Goal: Task Accomplishment & Management: Complete application form

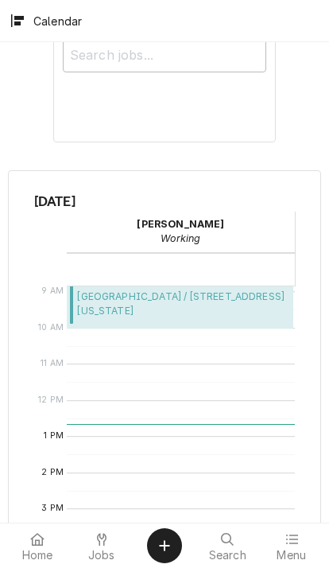
scroll to position [281, 0]
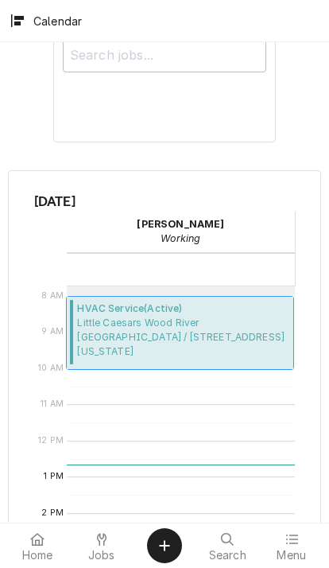
click at [232, 332] on span "Little Caesars Wood River Little Caesars Wood River / 305 East Edwardsville Rd,…" at bounding box center [183, 337] width 212 height 43
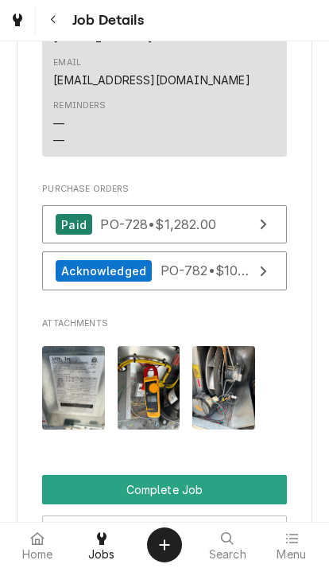
scroll to position [1772, 0]
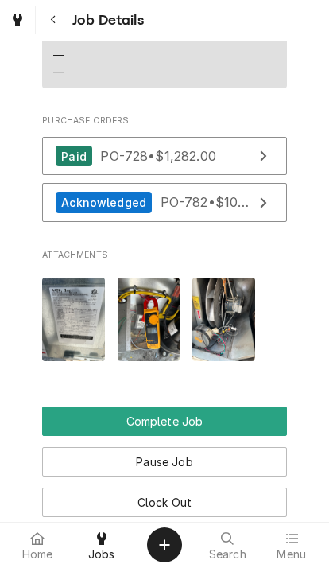
click at [208, 488] on button "Clock Out" at bounding box center [164, 502] width 245 height 29
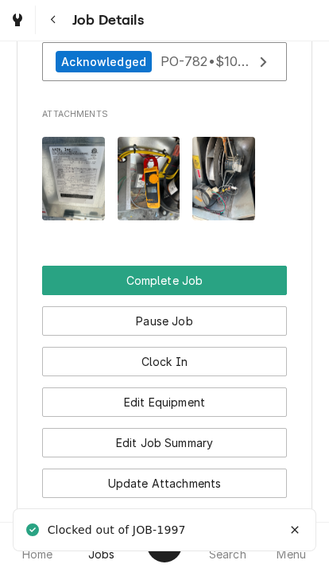
scroll to position [1923, 0]
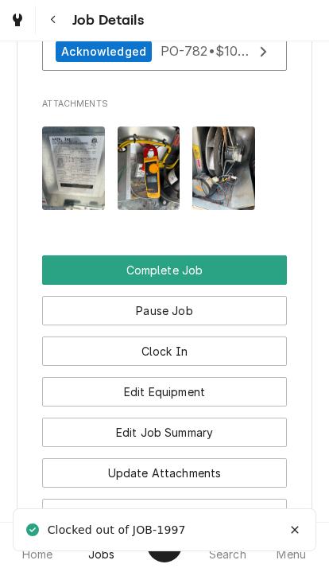
click at [216, 418] on button "Edit Job Summary" at bounding box center [164, 432] width 245 height 29
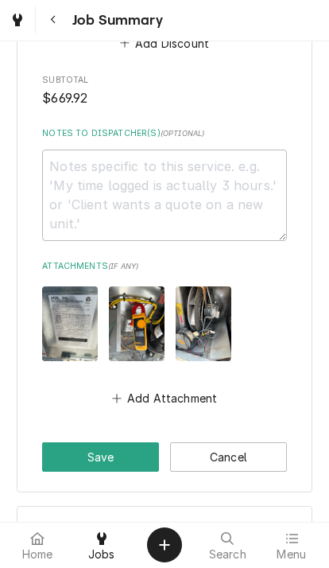
scroll to position [3514, 0]
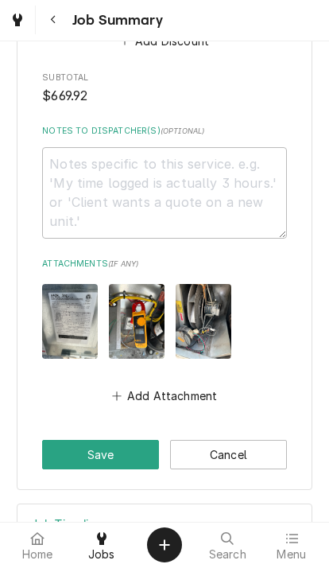
click at [121, 385] on button "Add Attachment" at bounding box center [164, 396] width 111 height 22
click at [139, 385] on button "Add Attachment" at bounding box center [164, 396] width 111 height 22
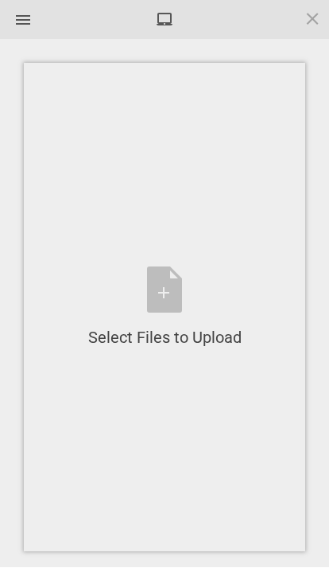
click at [164, 291] on div "Select Files to Upload or Drag and Drop, Copy and Paste Files" at bounding box center [165, 308] width 154 height 82
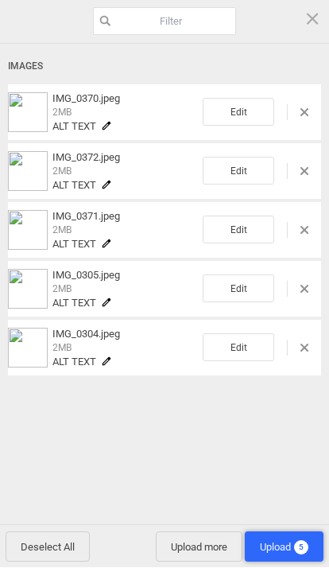
click at [293, 548] on span "Upload 5" at bounding box center [284, 548] width 49 height 12
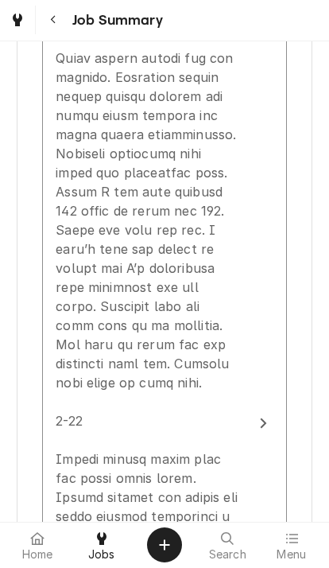
click at [208, 269] on div "Update Line Item" at bounding box center [148, 507] width 185 height 1489
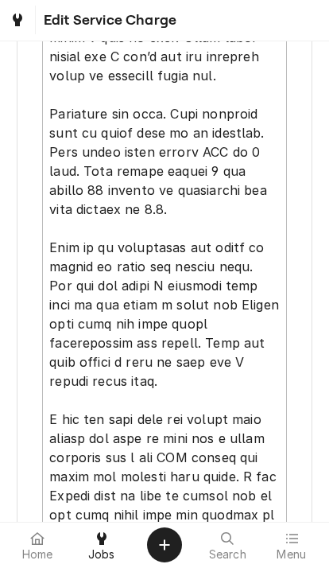
scroll to position [208, 0]
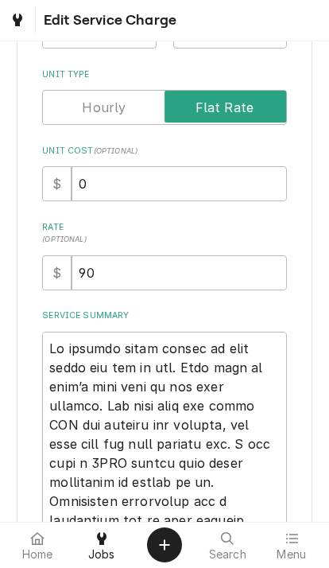
type textarea "x"
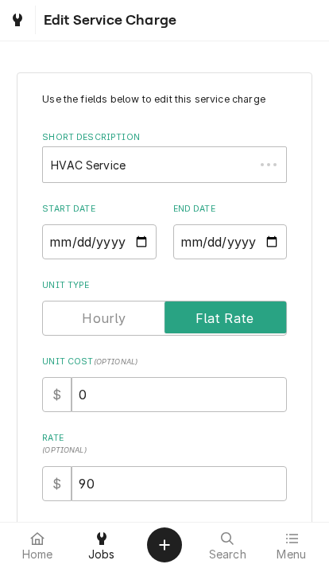
click at [260, 302] on input "Unit Type" at bounding box center [164, 318] width 231 height 35
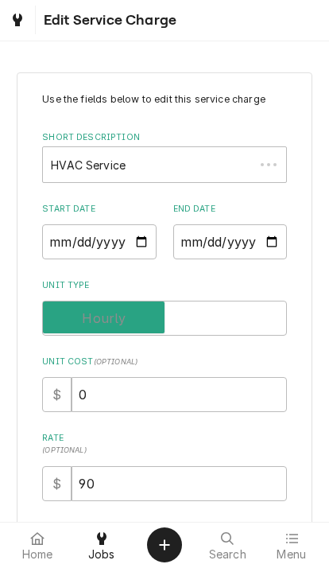
checkbox input "false"
type textarea "x"
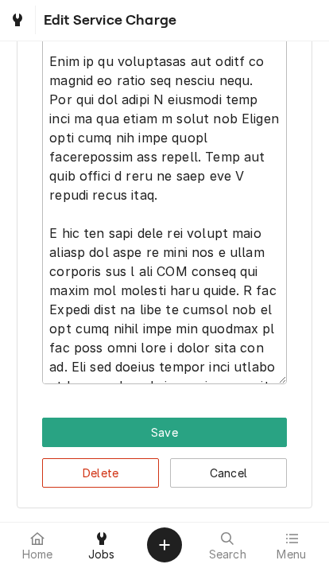
scroll to position [1429, 0]
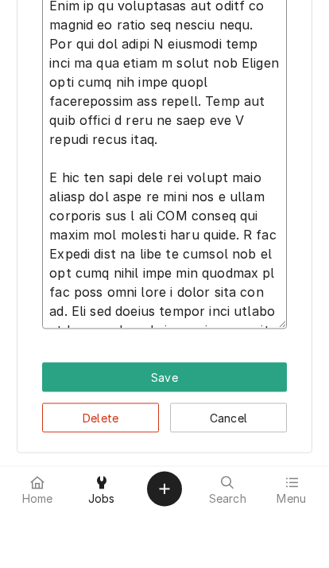
type textarea "At arrival staff showed me aaon tstat was set to off. They said it didn’t seem …"
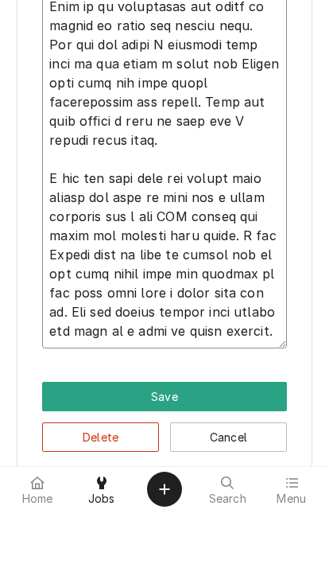
type textarea "x"
type textarea "At arrival staff showed me aaon tstat was set to off. They said it didn’t seem …"
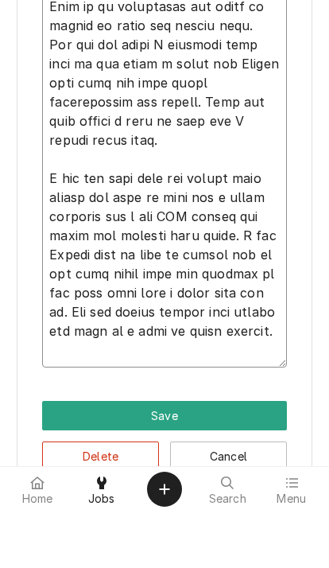
type textarea "x"
type textarea "At arrival staff showed me aaon tstat was set to off. They said it didn’t seem …"
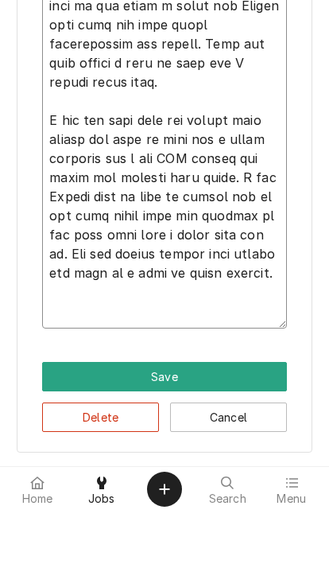
scroll to position [1486, 0]
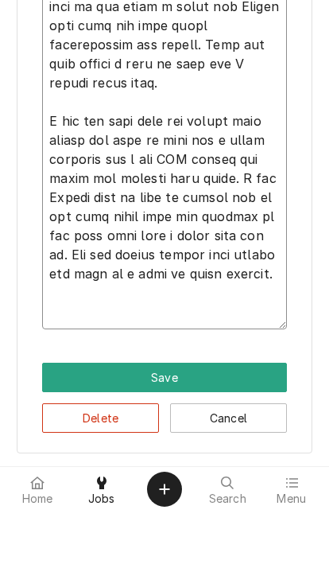
type textarea "x"
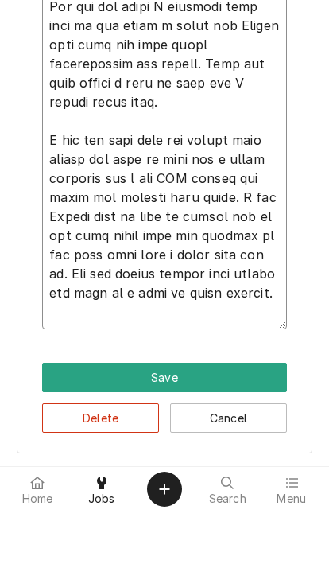
type textarea "At arrival staff showed me aaon tstat was set to off. They said it didn’t seem …"
type textarea "x"
type textarea "At arrival staff showed me aaon tstat was set to off. They said it didn’t seem …"
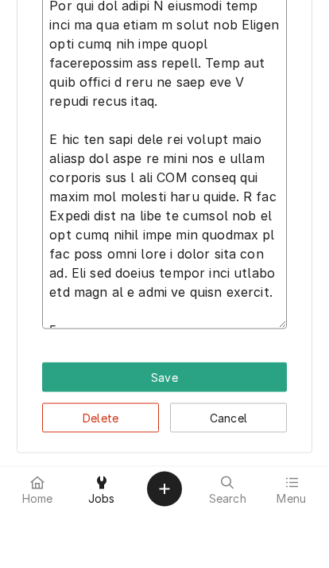
type textarea "x"
type textarea "At arrival staff showed me aaon tstat was set to off. They said it didn’t seem …"
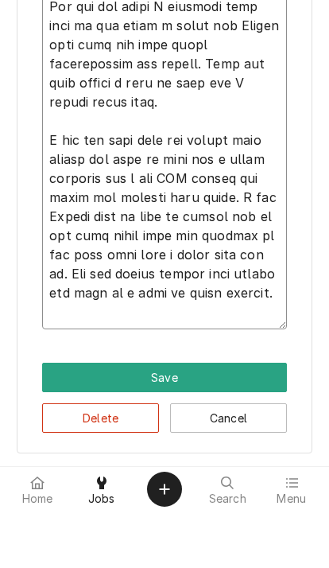
type textarea "x"
type textarea "At arrival staff showed me aaon tstat was set to off. They said it didn’t seem …"
type textarea "x"
type textarea "At arrival staff showed me aaon tstat was set to off. They said it didn’t seem …"
type textarea "x"
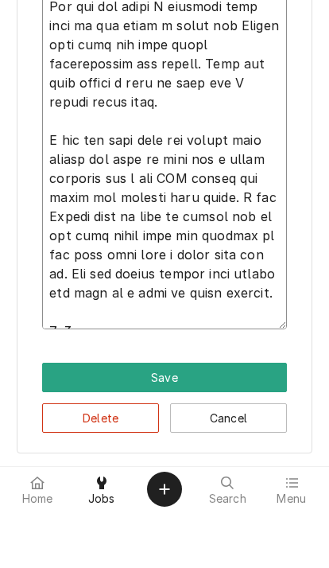
type textarea "At arrival staff showed me aaon tstat was set to off. They said it didn’t seem …"
type textarea "x"
type textarea "At arrival staff showed me aaon tstat was set to off. They said it didn’t seem …"
type textarea "x"
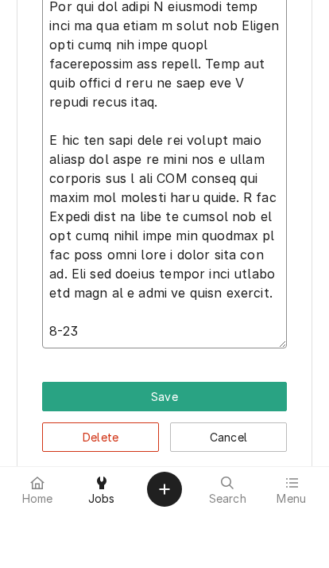
type textarea "At arrival staff showed me aaon tstat was set to off. They said it didn’t seem …"
type textarea "x"
type textarea "At arrival staff showed me aaon tstat was set to off. They said it didn’t seem …"
type textarea "x"
type textarea "At arrival staff showed me aaon tstat was set to off. They said it didn’t seem …"
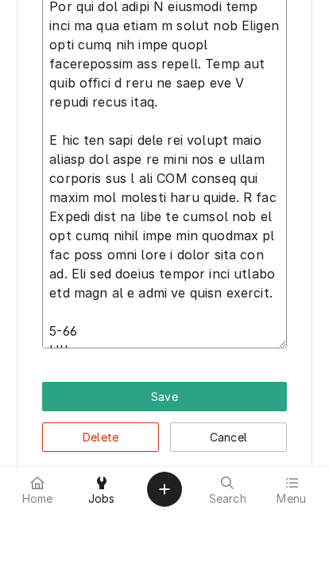
type textarea "x"
type textarea "At arrival staff showed me aaon tstat was set to off. They said it didn’t seem …"
type textarea "x"
type textarea "At arrival staff showed me aaon tstat was set to off. They said it didn’t seem …"
type textarea "x"
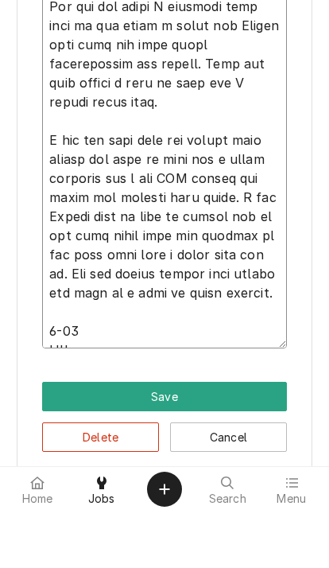
type textarea "At arrival staff showed me aaon tstat was set to off. They said it didn’t seem …"
type textarea "x"
type textarea "At arrival staff showed me aaon tstat was set to off. They said it didn’t seem …"
type textarea "x"
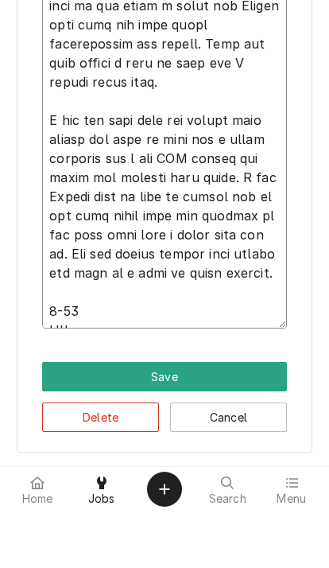
scroll to position [1486, 0]
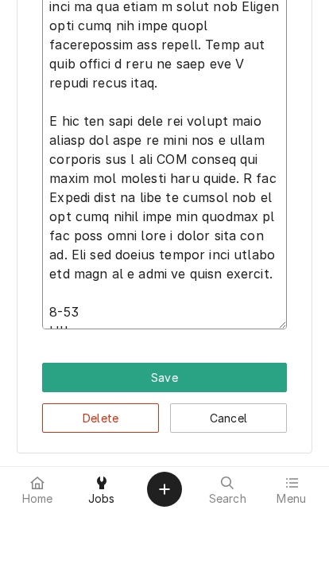
type textarea "At arrival staff showed me aaon tstat was set to off. They said it didn’t seem …"
type textarea "x"
type textarea "At arrival staff showed me aaon tstat was set to off. They said it didn’t seem …"
type textarea "x"
type textarea "At arrival staff showed me aaon tstat was set to off. They said it didn’t seem …"
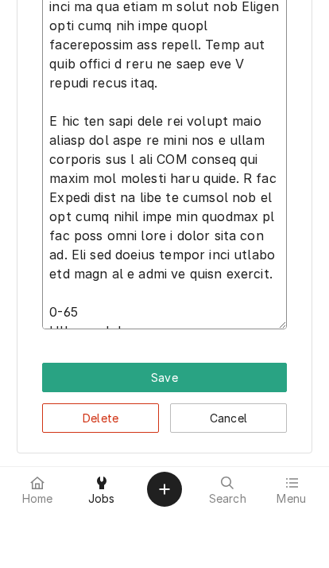
type textarea "x"
type textarea "At arrival staff showed me aaon tstat was set to off. They said it didn’t seem …"
type textarea "x"
type textarea "At arrival staff showed me aaon tstat was set to off. They said it didn’t seem …"
type textarea "x"
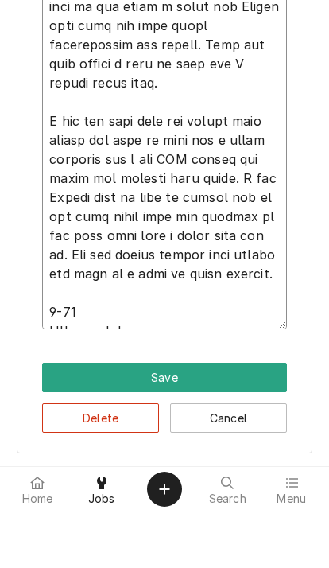
type textarea "At arrival staff showed me aaon tstat was set to off. They said it didn’t seem …"
type textarea "x"
type textarea "At arrival staff showed me aaon tstat was set to off. They said it didn’t seem …"
type textarea "x"
type textarea "At arrival staff showed me aaon tstat was set to off. They said it didn’t seem …"
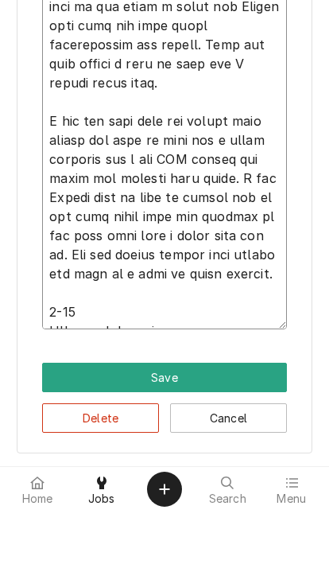
type textarea "x"
type textarea "At arrival staff showed me aaon tstat was set to off. They said it didn’t seem …"
type textarea "x"
type textarea "At arrival staff showed me aaon tstat was set to off. They said it didn’t seem …"
type textarea "x"
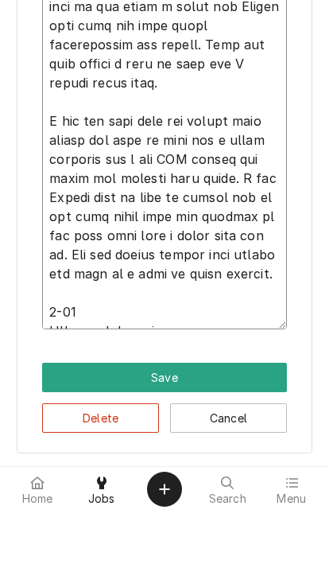
type textarea "At arrival staff showed me aaon tstat was set to off. They said it didn’t seem …"
type textarea "x"
type textarea "At arrival staff showed me aaon tstat was set to off. They said it didn’t seem …"
type textarea "x"
type textarea "At arrival staff showed me aaon tstat was set to off. They said it didn’t seem …"
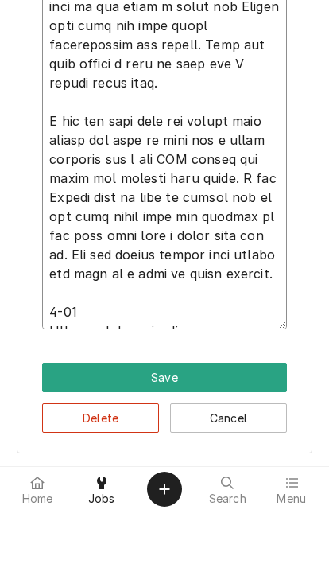
type textarea "x"
type textarea "At arrival staff showed me aaon tstat was set to off. They said it didn’t seem …"
type textarea "x"
type textarea "At arrival staff showed me aaon tstat was set to off. They said it didn’t seem …"
type textarea "x"
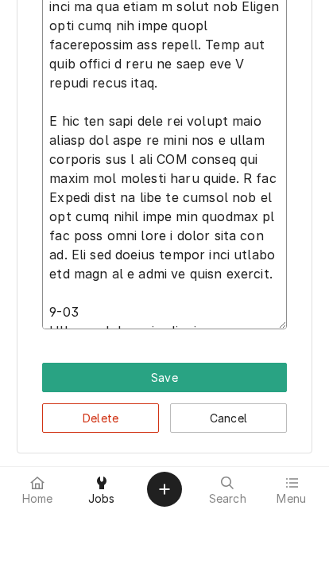
type textarea "At arrival staff showed me aaon tstat was set to off. They said it didn’t seem …"
type textarea "x"
type textarea "At arrival staff showed me aaon tstat was set to off. They said it didn’t seem …"
type textarea "x"
type textarea "At arrival staff showed me aaon tstat was set to off. They said it didn’t seem …"
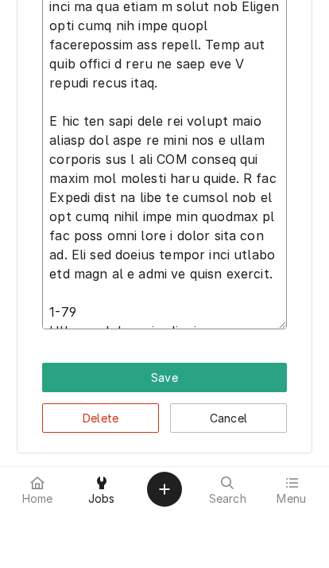
type textarea "x"
type textarea "At arrival staff showed me aaon tstat was set to off. They said it didn’t seem …"
type textarea "x"
type textarea "At arrival staff showed me aaon tstat was set to off. They said it didn’t seem …"
type textarea "x"
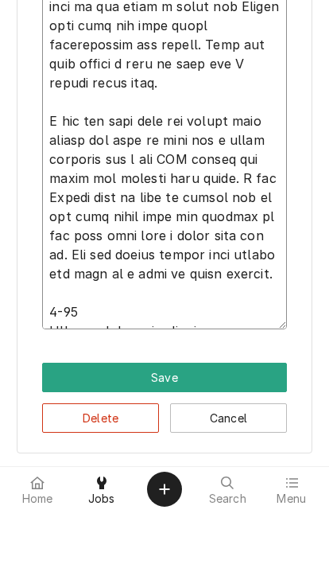
type textarea "At arrival staff showed me aaon tstat was set to off. They said it didn’t seem …"
type textarea "x"
type textarea "At arrival staff showed me aaon tstat was set to off. They said it didn’t seem …"
type textarea "x"
type textarea "At arrival staff showed me aaon tstat was set to off. They said it didn’t seem …"
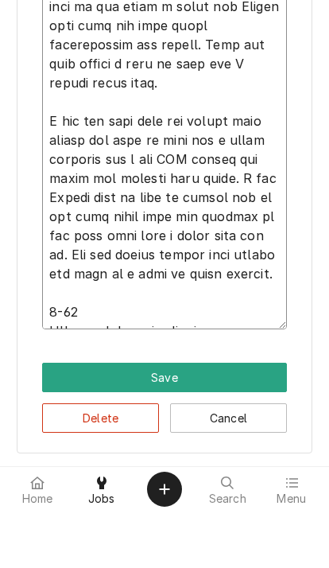
type textarea "x"
type textarea "At arrival staff showed me aaon tstat was set to off. They said it didn’t seem …"
type textarea "x"
type textarea "At arrival staff showed me aaon tstat was set to off. They said it didn’t seem …"
type textarea "x"
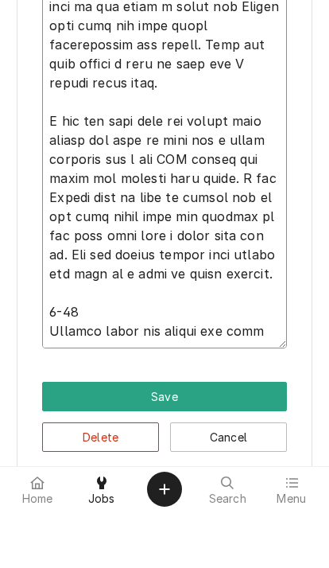
type textarea "At arrival staff showed me aaon tstat was set to off. They said it didn’t seem …"
type textarea "x"
type textarea "At arrival staff showed me aaon tstat was set to off. They said it didn’t seem …"
type textarea "x"
type textarea "At arrival staff showed me aaon tstat was set to off. They said it didn’t seem …"
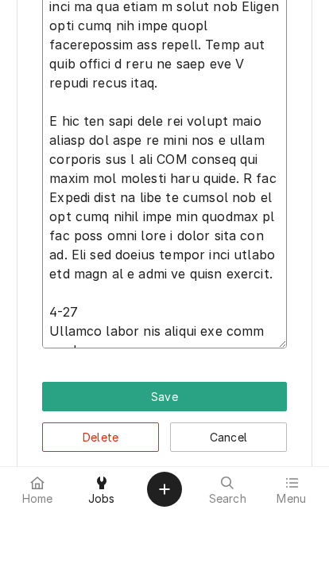
type textarea "x"
type textarea "At arrival staff showed me aaon tstat was set to off. They said it didn’t seem …"
type textarea "x"
type textarea "At arrival staff showed me aaon tstat was set to off. They said it didn’t seem …"
type textarea "x"
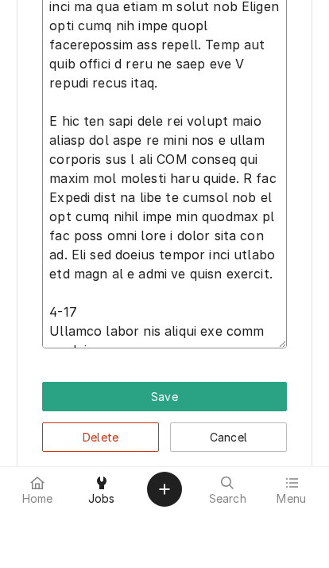
type textarea "At arrival staff showed me aaon tstat was set to off. They said it didn’t seem …"
type textarea "x"
type textarea "At arrival staff showed me aaon tstat was set to off. They said it didn’t seem …"
type textarea "x"
type textarea "At arrival staff showed me aaon tstat was set to off. They said it didn’t seem …"
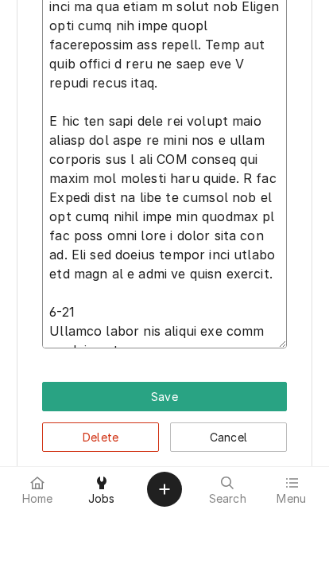
type textarea "x"
type textarea "At arrival staff showed me aaon tstat was set to off. They said it didn’t seem …"
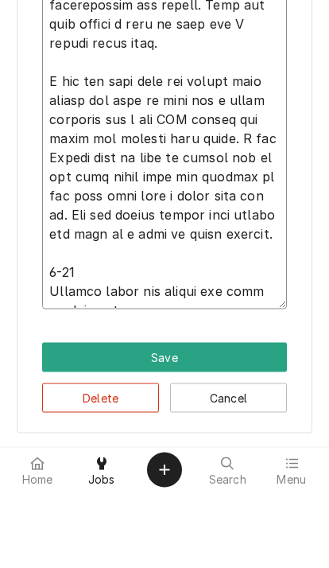
scroll to position [1505, 0]
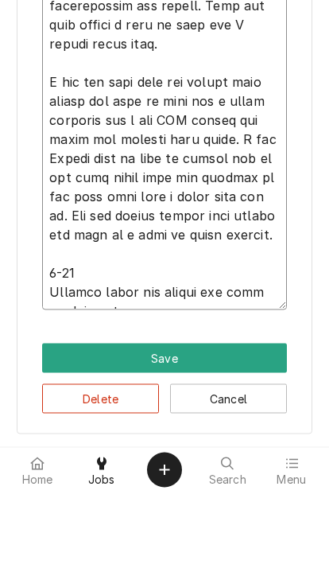
type textarea "x"
type textarea "At arrival staff showed me aaon tstat was set to off. They said it didn’t seem …"
type textarea "x"
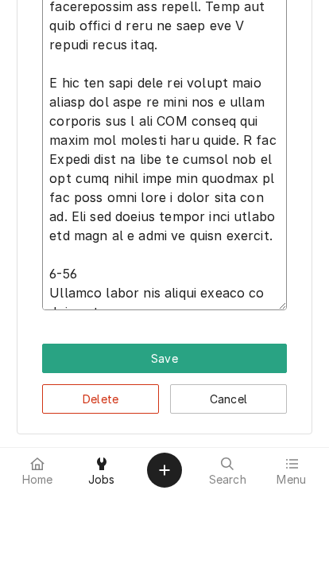
type textarea "At arrival staff showed me aaon tstat was set to off. They said it didn’t seem …"
type textarea "x"
type textarea "At arrival staff showed me aaon tstat was set to off. They said it didn’t seem …"
type textarea "x"
type textarea "At arrival staff showed me aaon tstat was set to off. They said it didn’t seem …"
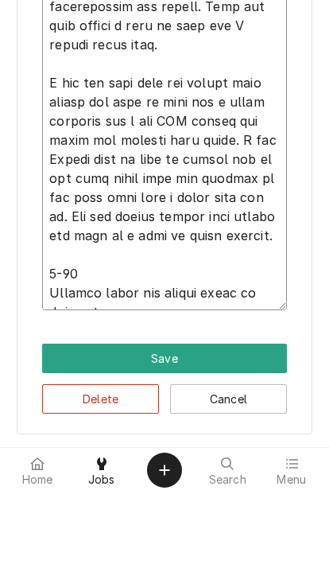
type textarea "x"
type textarea "At arrival staff showed me aaon tstat was set to off. They said it didn’t seem …"
type textarea "x"
type textarea "At arrival staff showed me aaon tstat was set to off. They said it didn’t seem …"
type textarea "x"
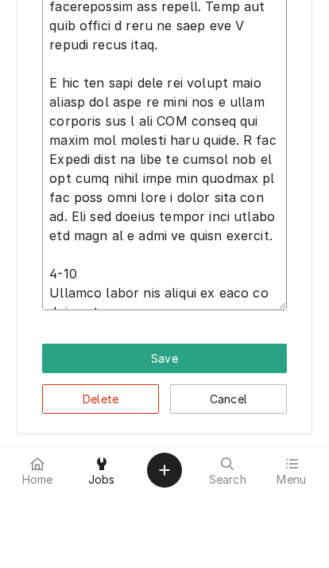
type textarea "At arrival staff showed me aaon tstat was set to off. They said it didn’t seem …"
type textarea "x"
type textarea "At arrival staff showed me aaon tstat was set to off. They said it didn’t seem …"
type textarea "x"
type textarea "At arrival staff showed me aaon tstat was set to off. They said it didn’t seem …"
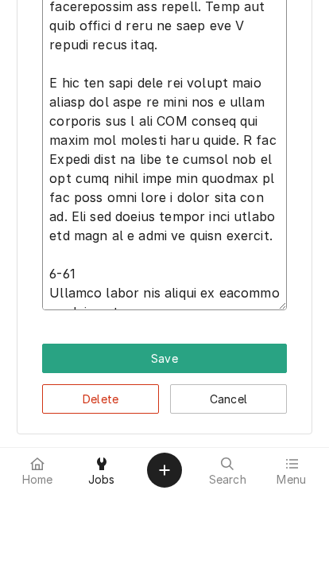
type textarea "x"
type textarea "At arrival staff showed me aaon tstat was set to off. They said it didn’t seem …"
type textarea "x"
type textarea "At arrival staff showed me aaon tstat was set to off. They said it didn’t seem …"
type textarea "x"
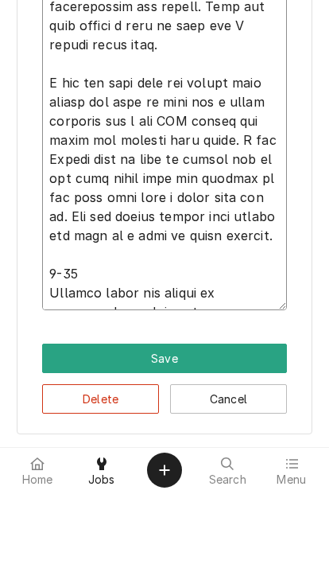
type textarea "At arrival staff showed me aaon tstat was set to off. They said it didn’t seem …"
type textarea "x"
type textarea "At arrival staff showed me aaon tstat was set to off. They said it didn’t seem …"
type textarea "x"
type textarea "At arrival staff showed me aaon tstat was set to off. They said it didn’t seem …"
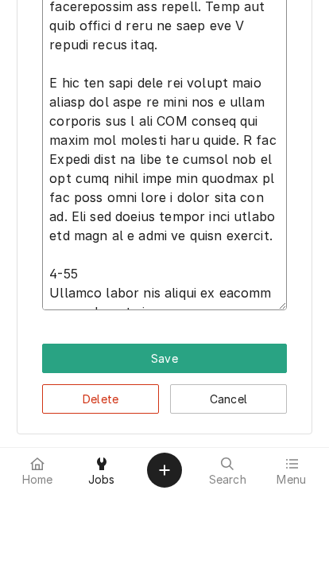
type textarea "x"
type textarea "At arrival staff showed me aaon tstat was set to off. They said it didn’t seem …"
type textarea "x"
type textarea "At arrival staff showed me aaon tstat was set to off. They said it didn’t seem …"
type textarea "x"
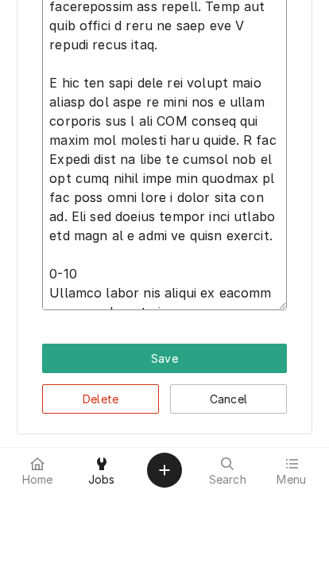
type textarea "At arrival staff showed me aaon tstat was set to off. They said it didn’t seem …"
type textarea "x"
type textarea "At arrival staff showed me aaon tstat was set to off. They said it didn’t seem …"
type textarea "x"
type textarea "At arrival staff showed me aaon tstat was set to off. They said it didn’t seem …"
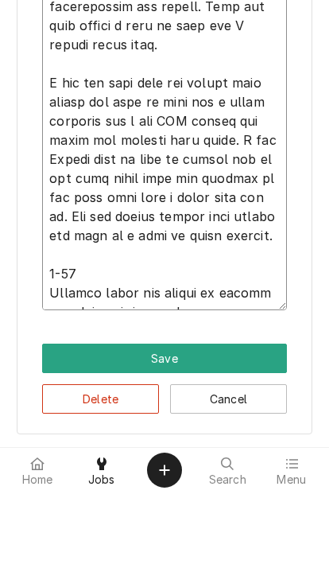
type textarea "x"
type textarea "At arrival staff showed me aaon tstat was set to off. They said it didn’t seem …"
type textarea "x"
type textarea "At arrival staff showed me aaon tstat was set to off. They said it didn’t seem …"
type textarea "x"
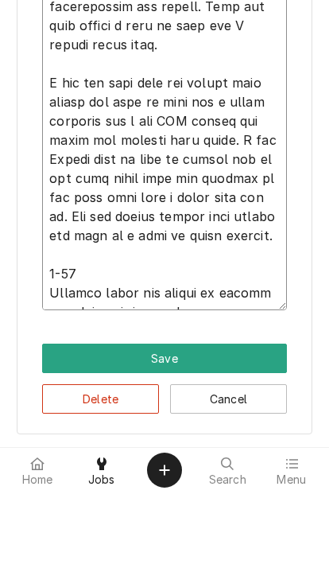
type textarea "At arrival staff showed me aaon tstat was set to off. They said it didn’t seem …"
type textarea "x"
type textarea "At arrival staff showed me aaon tstat was set to off. They said it didn’t seem …"
type textarea "x"
type textarea "At arrival staff showed me aaon tstat was set to off. They said it didn’t seem …"
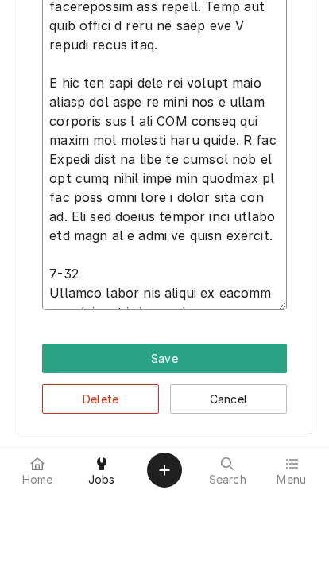
type textarea "x"
type textarea "At arrival staff showed me aaon tstat was set to off. They said it didn’t seem …"
type textarea "x"
type textarea "At arrival staff showed me aaon tstat was set to off. They said it didn’t seem …"
type textarea "x"
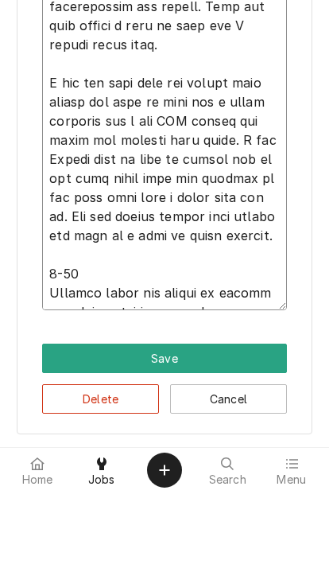
type textarea "At arrival staff showed me aaon tstat was set to off. They said it didn’t seem …"
type textarea "x"
type textarea "At arrival staff showed me aaon tstat was set to off. They said it didn’t seem …"
type textarea "x"
type textarea "At arrival staff showed me aaon tstat was set to off. They said it didn’t seem …"
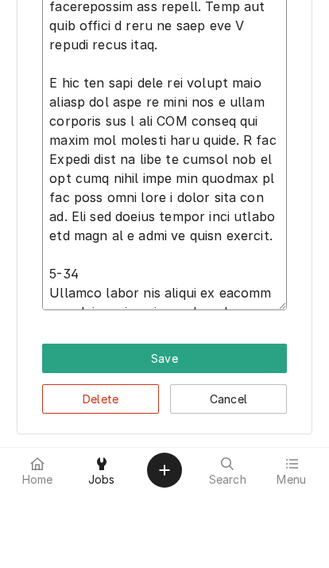
type textarea "x"
type textarea "At arrival staff showed me aaon tstat was set to off. They said it didn’t seem …"
type textarea "x"
type textarea "At arrival staff showed me aaon tstat was set to off. They said it didn’t seem …"
type textarea "x"
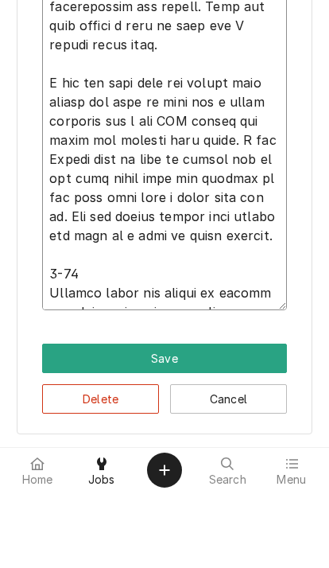
type textarea "At arrival staff showed me aaon tstat was set to off. They said it didn’t seem …"
type textarea "x"
type textarea "At arrival staff showed me aaon tstat was set to off. They said it didn’t seem …"
type textarea "x"
type textarea "At arrival staff showed me aaon tstat was set to off. They said it didn’t seem …"
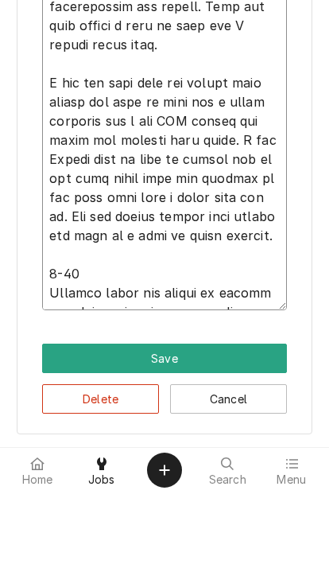
type textarea "x"
type textarea "At arrival staff showed me aaon tstat was set to off. They said it didn’t seem …"
type textarea "x"
type textarea "At arrival staff showed me aaon tstat was set to off. They said it didn’t seem …"
type textarea "x"
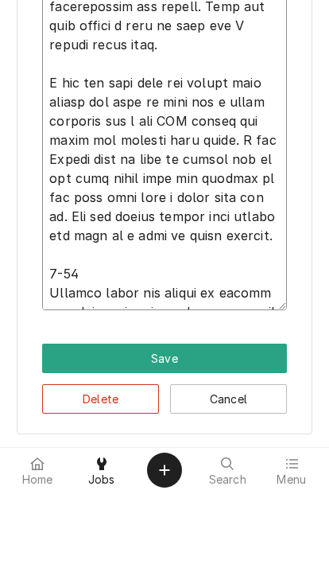
type textarea "At arrival staff showed me aaon tstat was set to off. They said it didn’t seem …"
type textarea "x"
type textarea "At arrival staff showed me aaon tstat was set to off. They said it didn’t seem …"
type textarea "x"
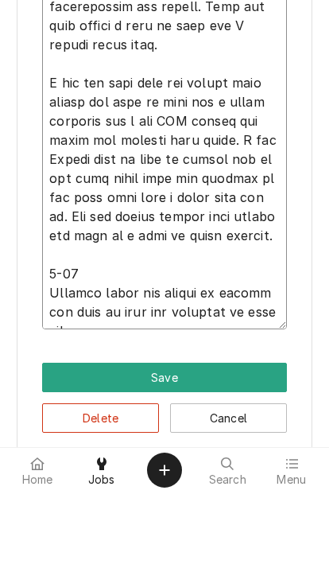
type textarea "At arrival staff showed me aaon tstat was set to off. They said it didn’t seem …"
type textarea "x"
type textarea "At arrival staff showed me aaon tstat was set to off. They said it didn’t seem …"
type textarea "x"
type textarea "At arrival staff showed me aaon tstat was set to off. They said it didn’t seem …"
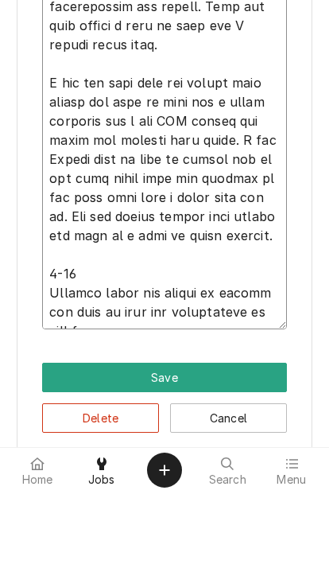
type textarea "x"
type textarea "At arrival staff showed me aaon tstat was set to off. They said it didn’t seem …"
type textarea "x"
type textarea "At arrival staff showed me aaon tstat was set to off. They said it didn’t seem …"
type textarea "x"
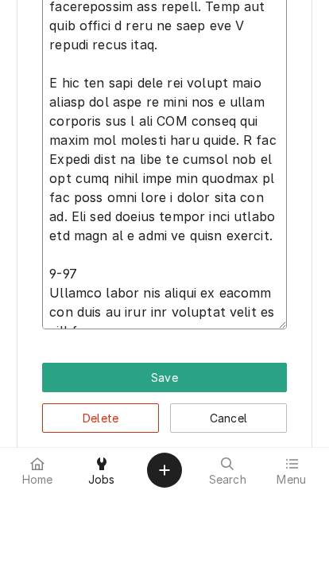
type textarea "At arrival staff showed me aaon tstat was set to off. They said it didn’t seem …"
type textarea "x"
type textarea "At arrival staff showed me aaon tstat was set to off. They said it didn’t seem …"
type textarea "x"
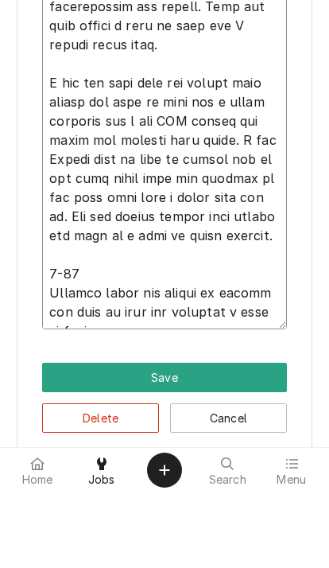
type textarea "At arrival staff showed me aaon tstat was set to off. They said it didn’t seem …"
type textarea "x"
type textarea "At arrival staff showed me aaon tstat was set to off. They said it didn’t seem …"
type textarea "x"
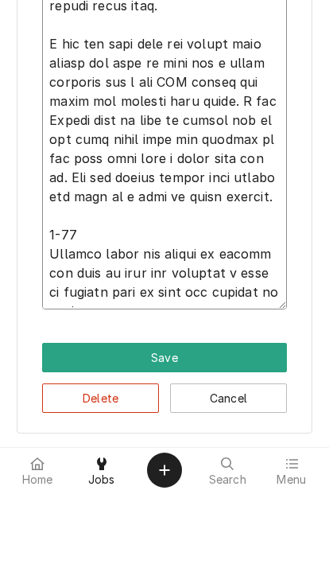
scroll to position [1543, 0]
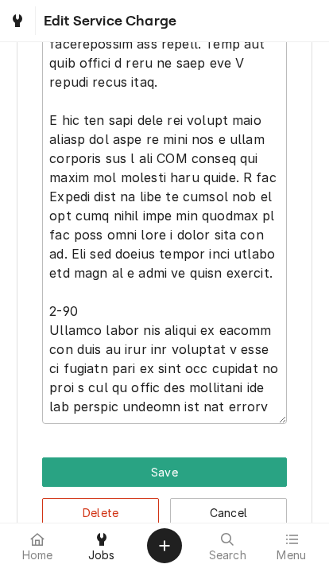
click at [94, 474] on button "Save" at bounding box center [164, 471] width 245 height 29
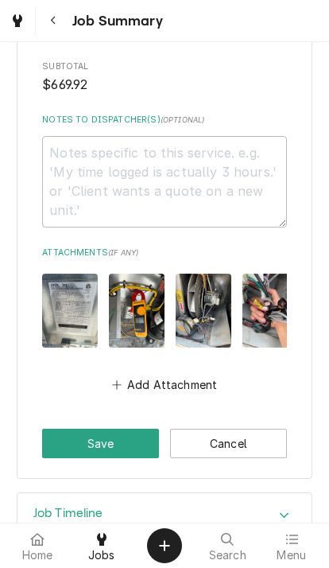
scroll to position [3746, 0]
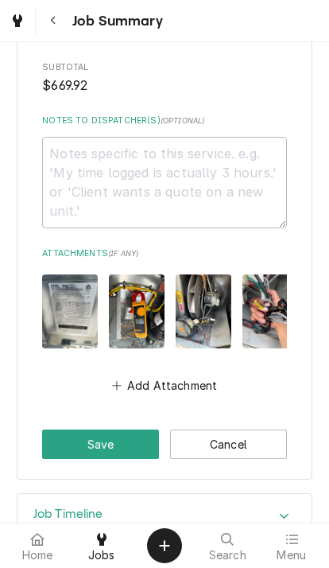
click at [72, 430] on button "Save" at bounding box center [100, 444] width 117 height 29
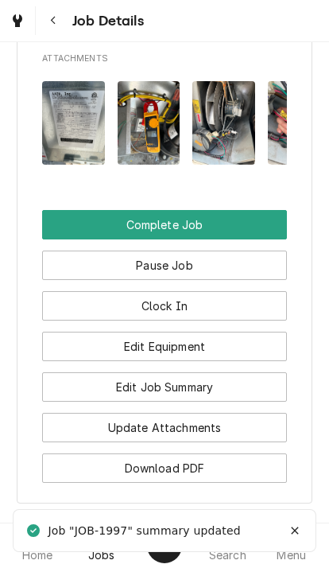
scroll to position [1966, 0]
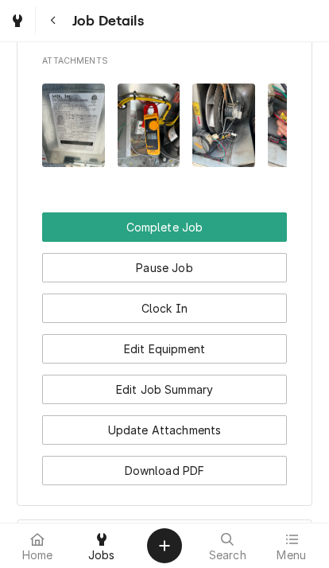
click at [97, 212] on button "Complete Job" at bounding box center [164, 226] width 245 height 29
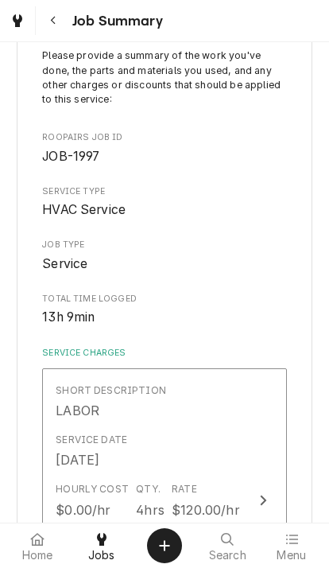
scroll to position [125, 0]
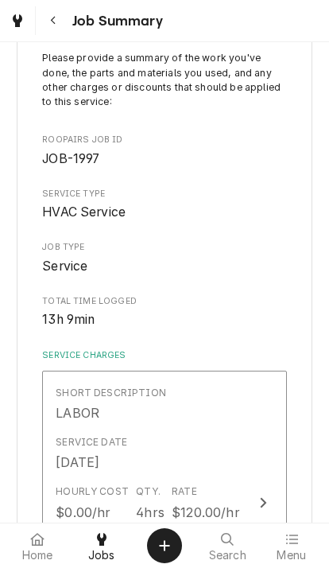
click at [47, 313] on span "13h 9min" at bounding box center [68, 319] width 53 height 15
click at [64, 315] on span "13h 9min" at bounding box center [68, 319] width 53 height 15
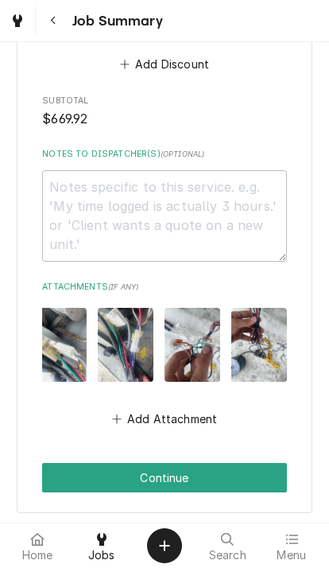
scroll to position [3713, 0]
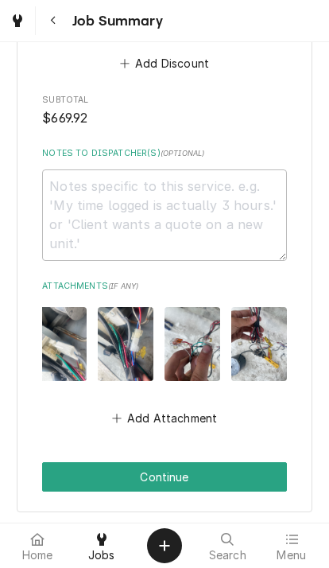
click at [213, 462] on button "Continue" at bounding box center [164, 476] width 245 height 29
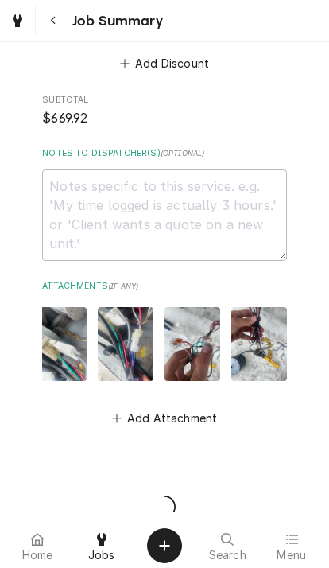
type textarea "x"
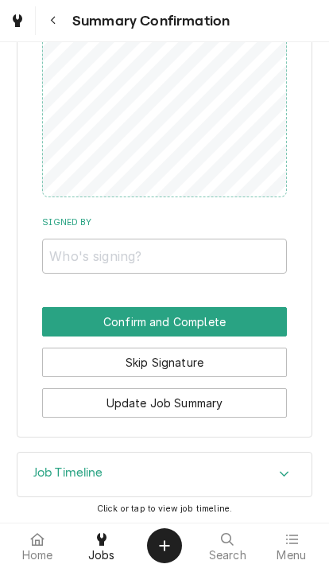
scroll to position [2900, 0]
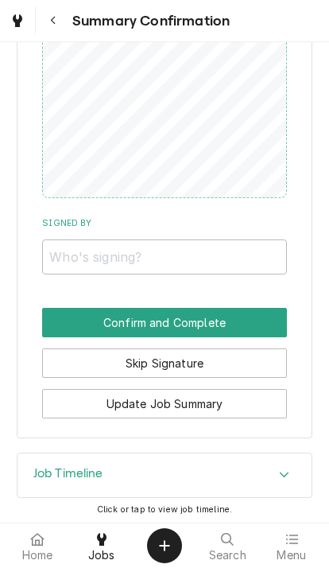
click at [233, 354] on button "Skip Signature" at bounding box center [164, 362] width 245 height 29
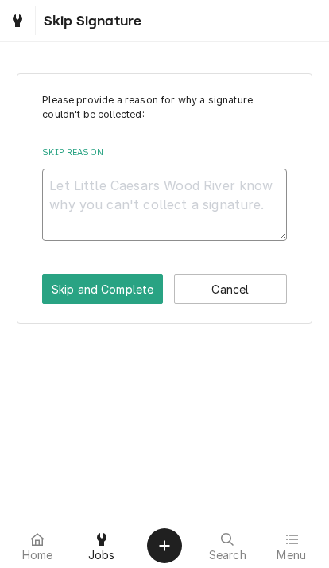
click at [78, 192] on textarea "Skip Reason" at bounding box center [164, 205] width 245 height 72
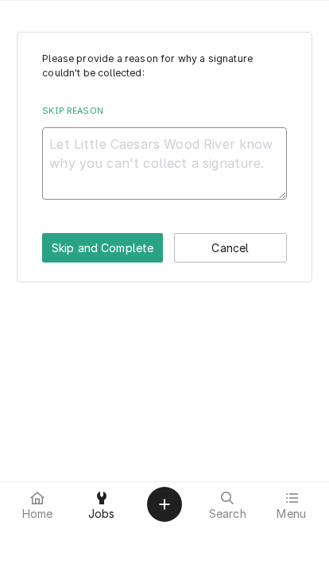
type textarea "x"
type textarea "Co"
type textarea "x"
type textarea "Coul"
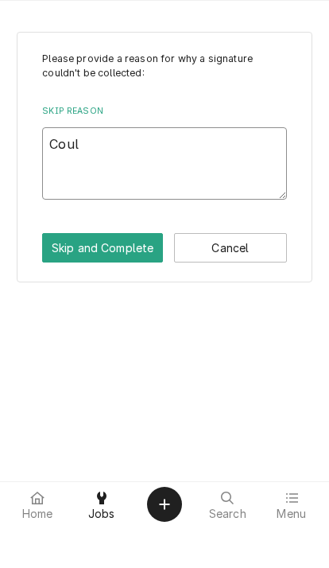
type textarea "x"
type textarea "Could"
type textarea "x"
type textarea "Could"
type textarea "x"
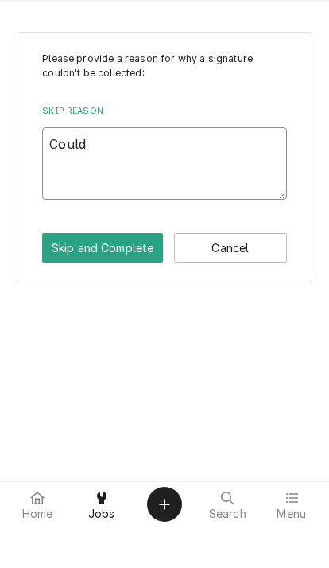
type textarea "Could n"
type textarea "x"
type textarea "Could no"
type textarea "x"
type textarea "Could not"
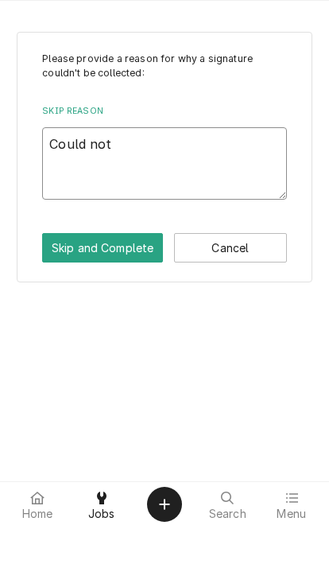
type textarea "x"
type textarea "Could not"
type textarea "x"
type textarea "Could not g"
type textarea "x"
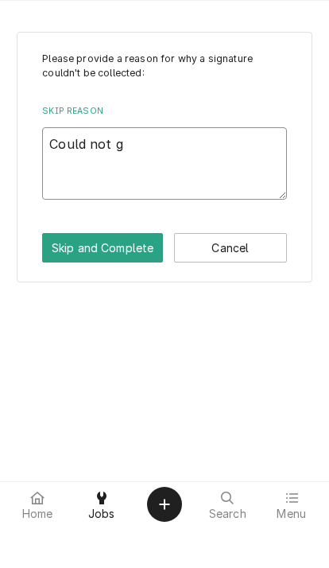
type textarea "Could not ge"
type textarea "x"
type textarea "Could not get"
type textarea "x"
type textarea "Could not get s"
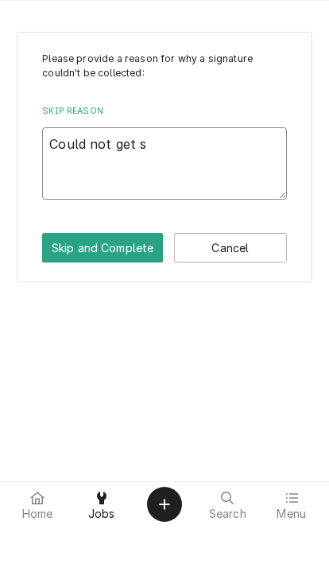
type textarea "x"
type textarea "Could not get sit"
type textarea "x"
type textarea "Could not get site"
type textarea "x"
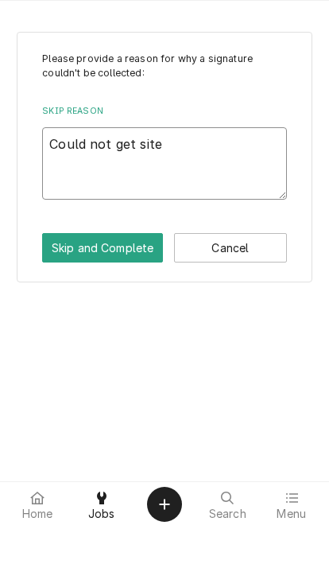
type textarea "Could not get site"
type textarea "x"
type textarea "Could not get site t"
type textarea "x"
type textarea "Could not get site to"
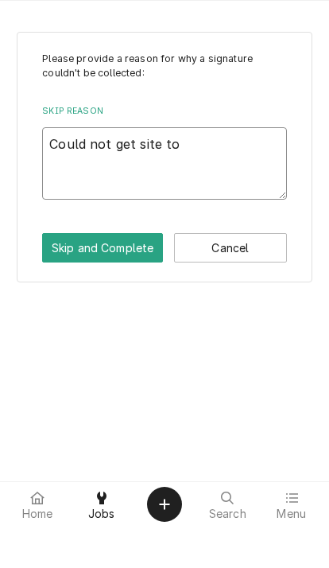
type textarea "x"
type textarea "Could not get site to"
type textarea "x"
type textarea "Could not get site to l"
type textarea "x"
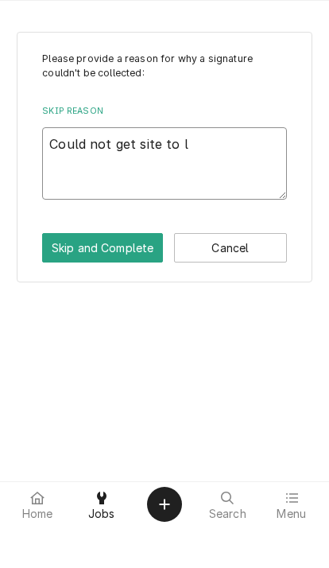
type textarea "Could not get site to lo"
type textarea "x"
type textarea "Could not get site to load"
type textarea "x"
type textarea "Could not get site to load"
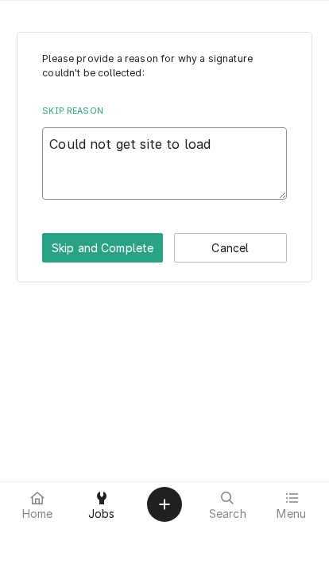
type textarea "x"
type textarea "Could not get site to load"
click at [65, 274] on button "Skip and Complete" at bounding box center [102, 288] width 121 height 29
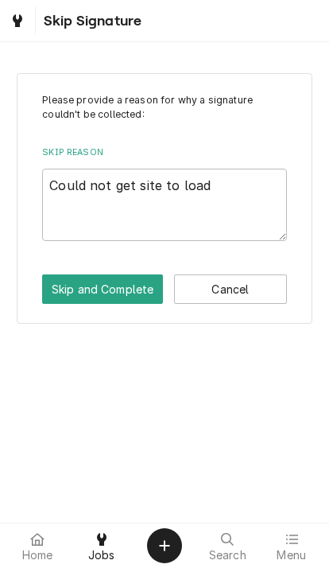
type textarea "x"
